Goal: Information Seeking & Learning: Check status

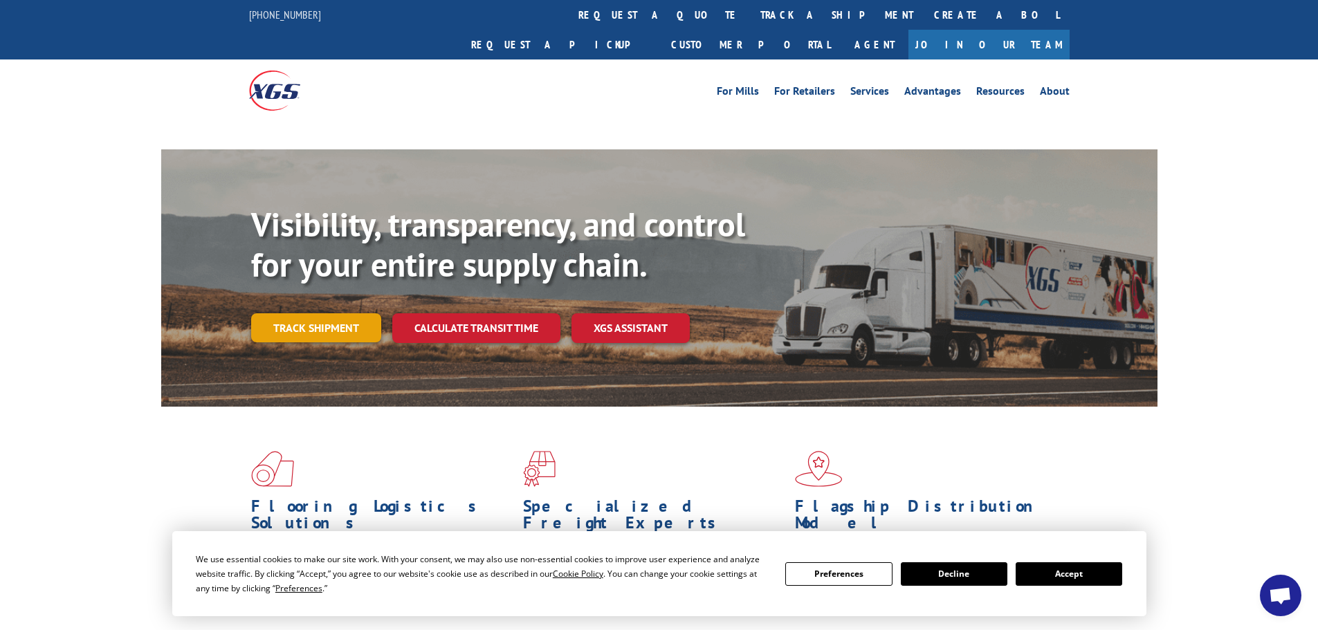
click at [296, 313] on link "Track shipment" at bounding box center [316, 327] width 130 height 29
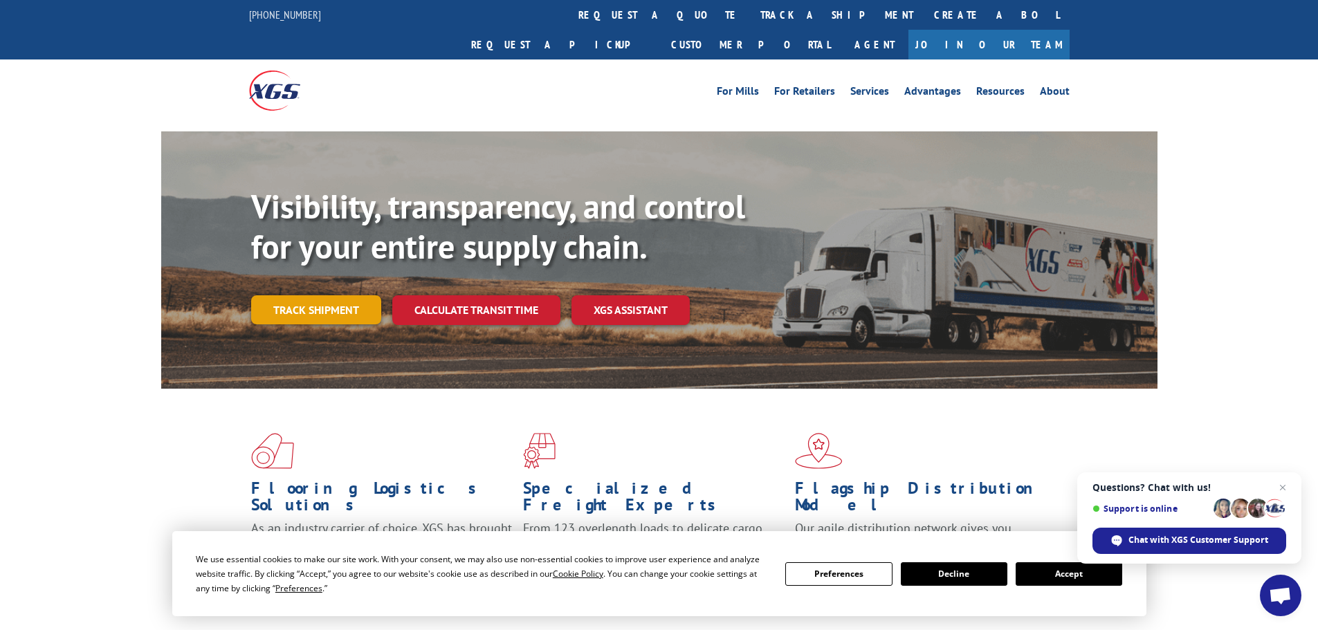
click at [317, 295] on link "Track shipment" at bounding box center [316, 309] width 130 height 29
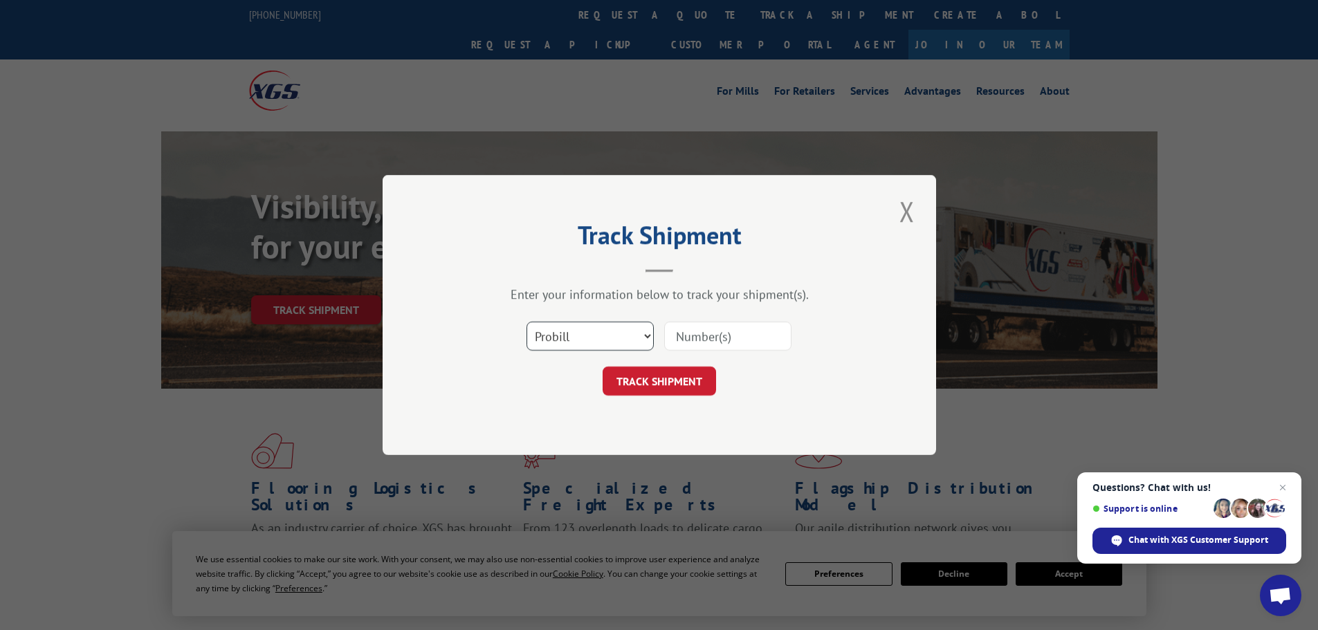
click at [650, 338] on select "Select category... Probill BOL PO" at bounding box center [589, 336] width 127 height 29
select select "po"
click at [526, 322] on select "Select category... Probill BOL PO" at bounding box center [589, 336] width 127 height 29
click at [697, 340] on input at bounding box center [727, 336] width 127 height 29
type input "30543931"
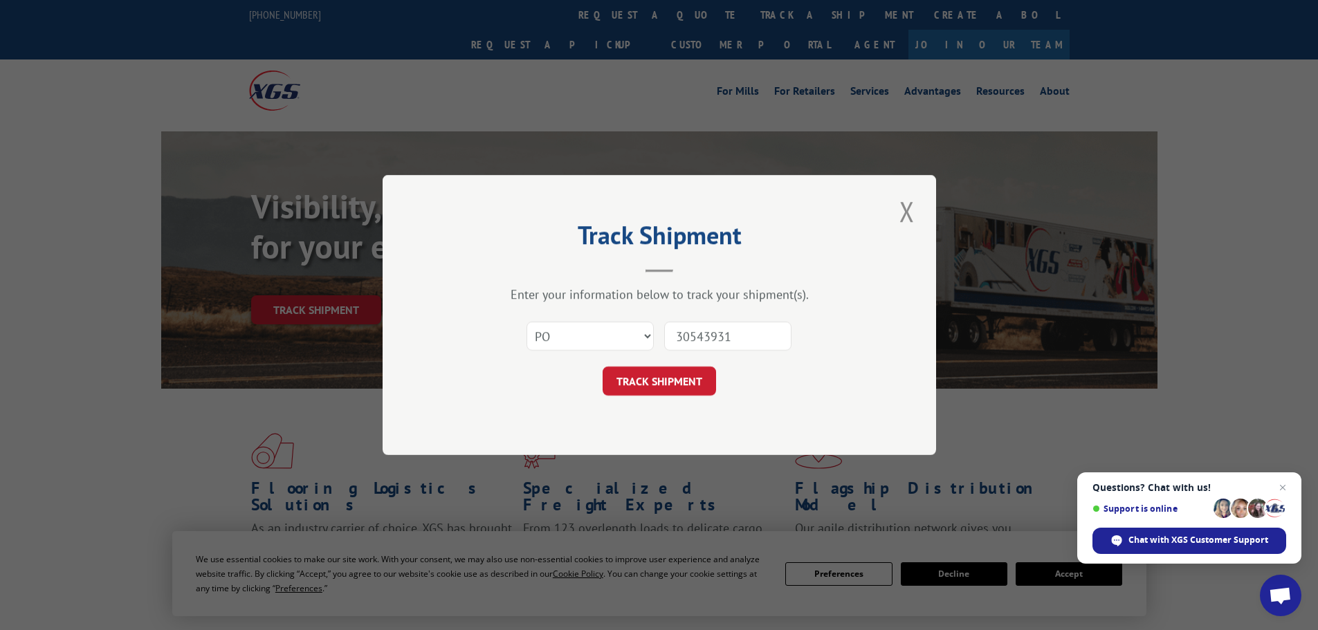
click at [603, 367] on button "TRACK SHIPMENT" at bounding box center [659, 381] width 113 height 29
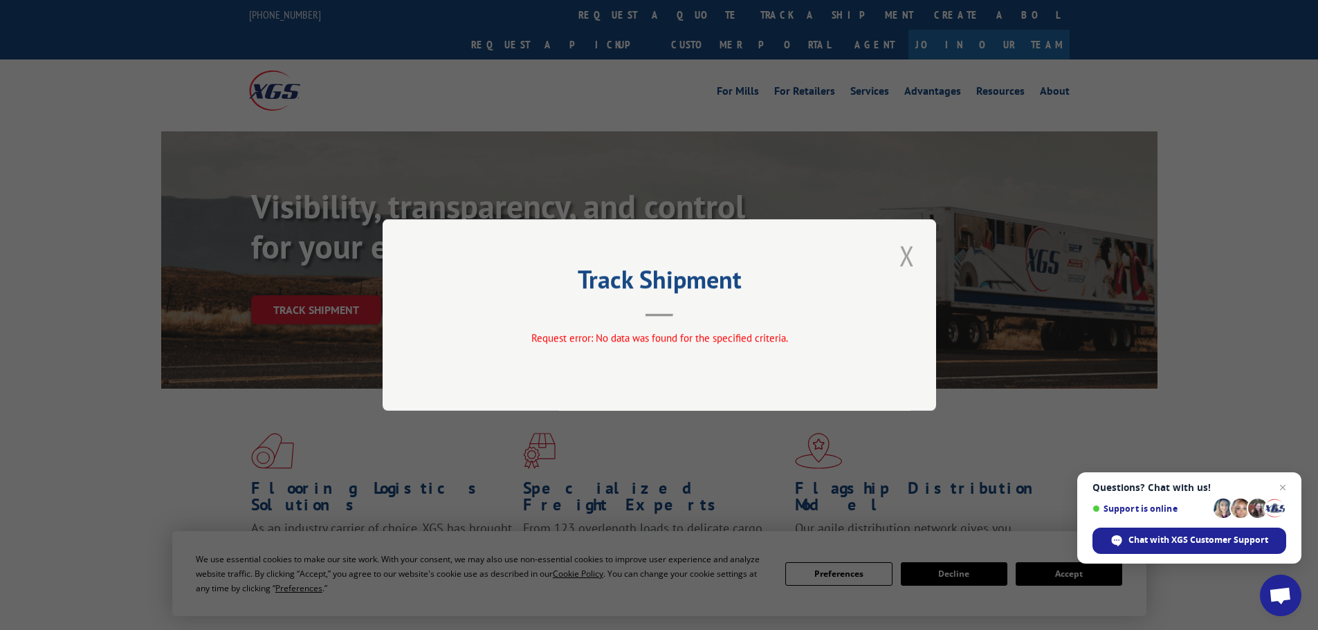
click at [908, 253] on button "Close modal" at bounding box center [907, 256] width 24 height 38
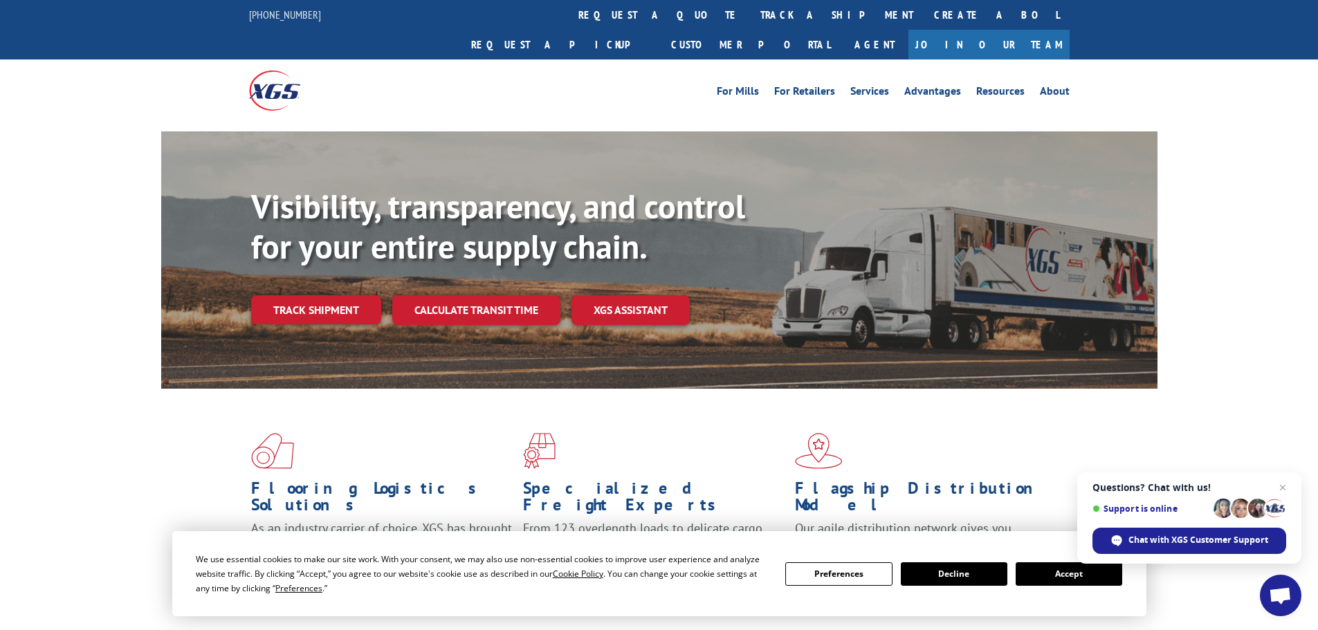
click at [328, 295] on link "Track shipment" at bounding box center [316, 309] width 130 height 29
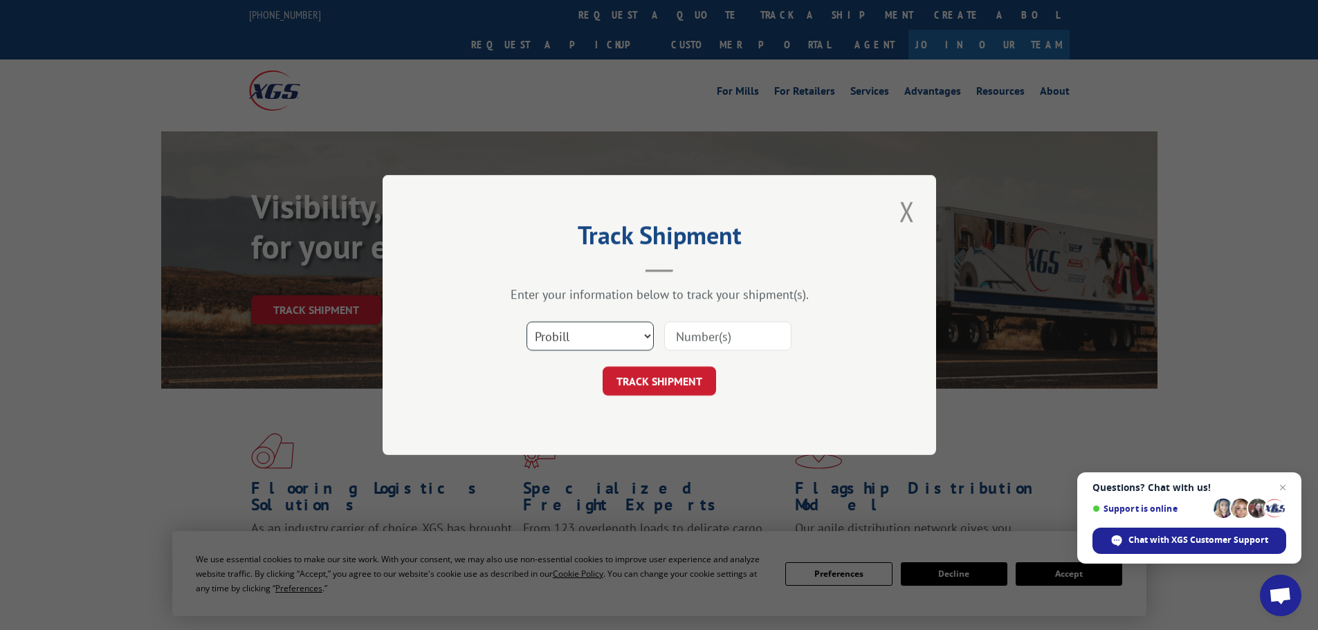
click at [639, 336] on select "Select category... Probill BOL PO" at bounding box center [589, 336] width 127 height 29
select select "bol"
click at [526, 322] on select "Select category... Probill BOL PO" at bounding box center [589, 336] width 127 height 29
paste input "418313"
type input "418313"
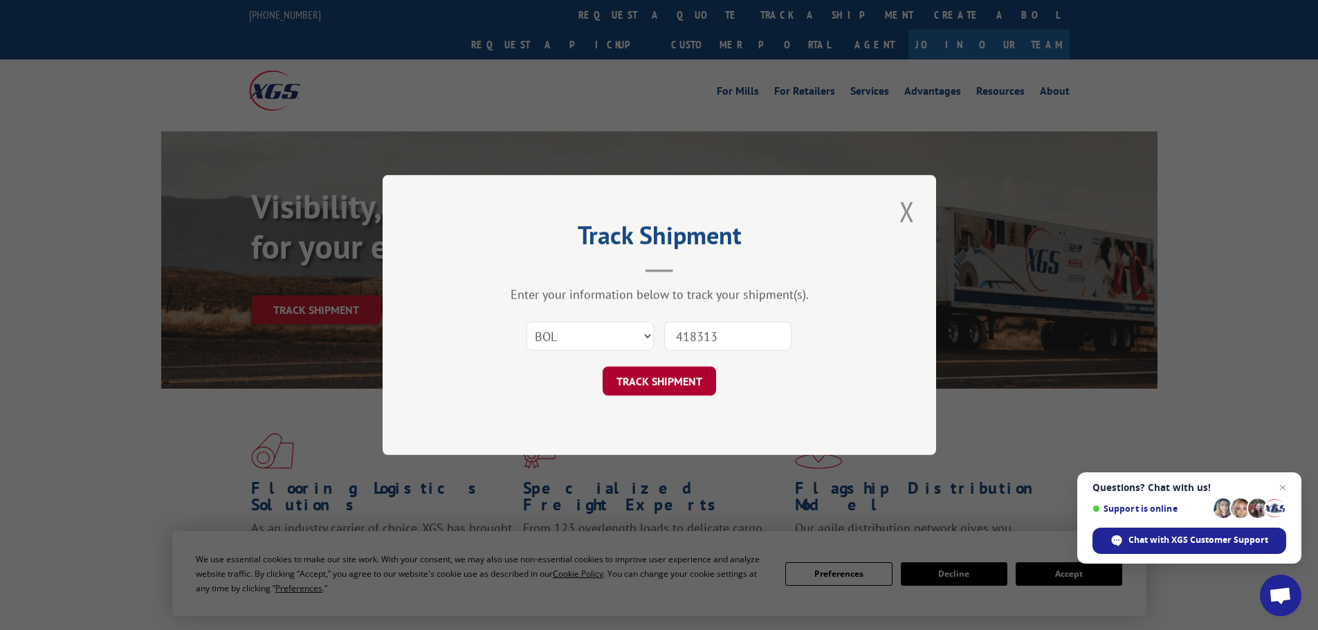
click at [691, 376] on button "TRACK SHIPMENT" at bounding box center [659, 381] width 113 height 29
